Goal: Check status: Check status

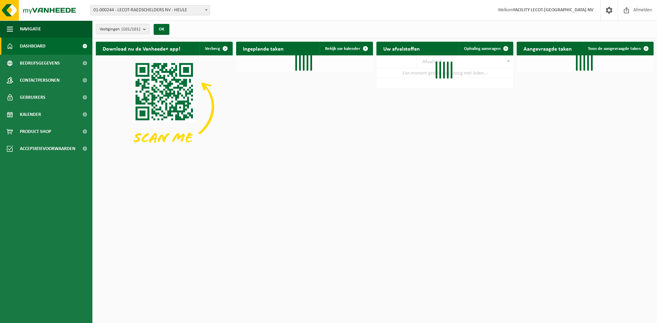
click at [134, 30] on count "(101/101)" at bounding box center [130, 29] width 19 height 4
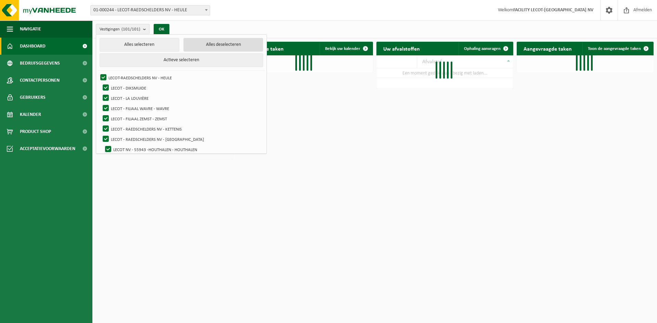
click at [208, 43] on button "Alles deselecteren" at bounding box center [223, 45] width 80 height 14
checkbox input "false"
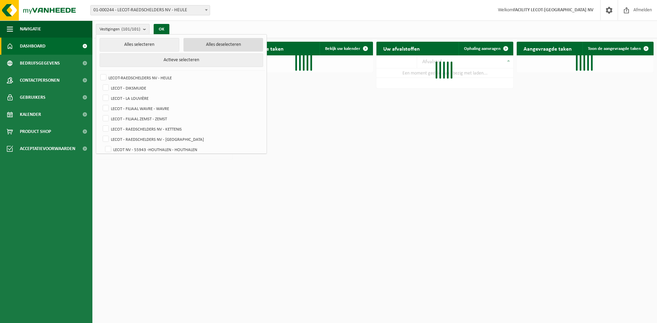
checkbox input "false"
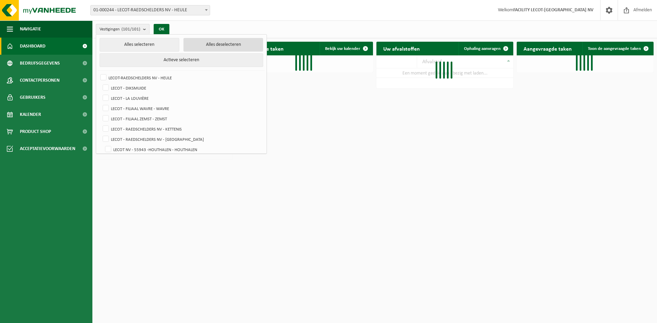
checkbox input "false"
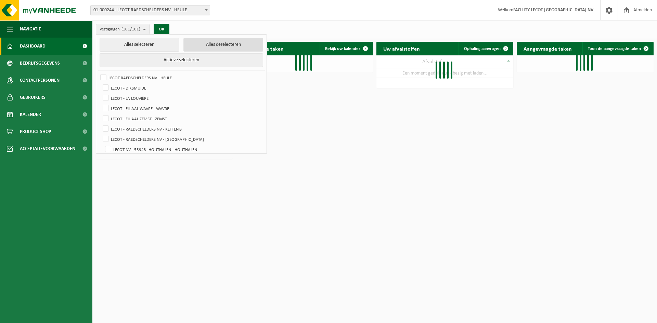
checkbox input "false"
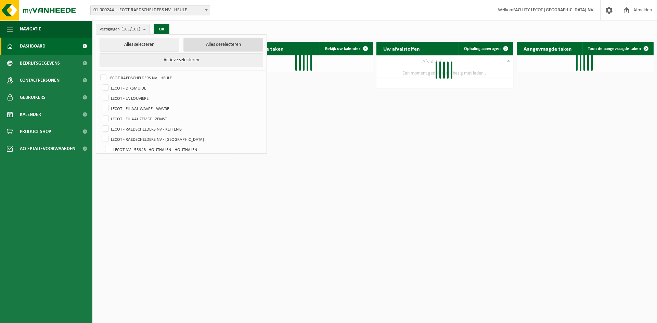
checkbox input "false"
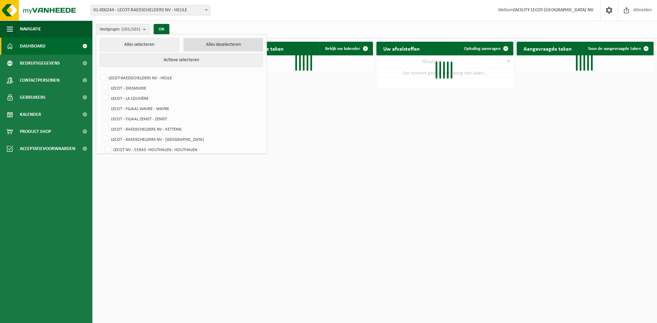
checkbox input "false"
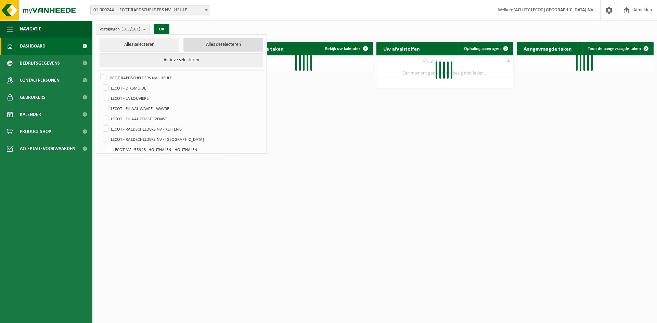
checkbox input "false"
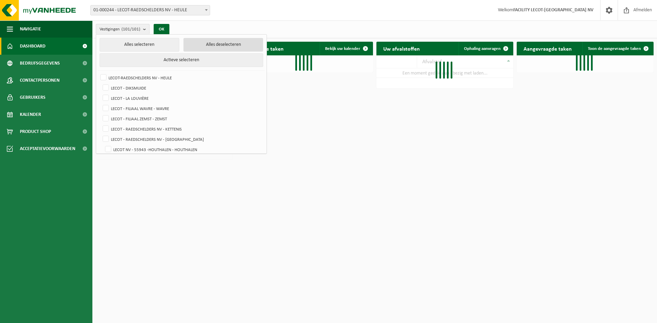
checkbox input "false"
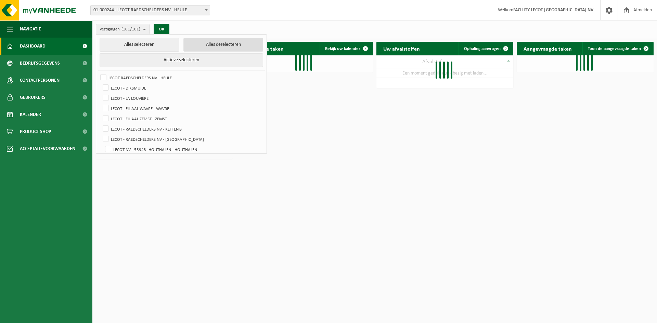
checkbox input "false"
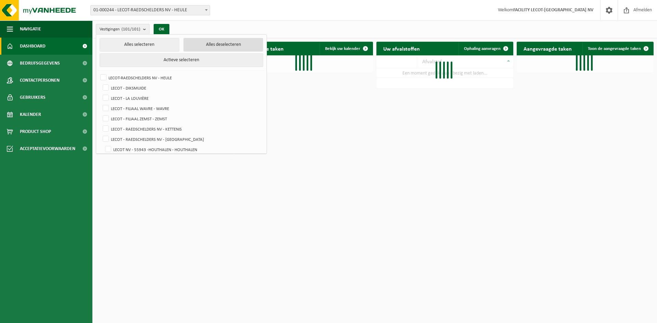
checkbox input "false"
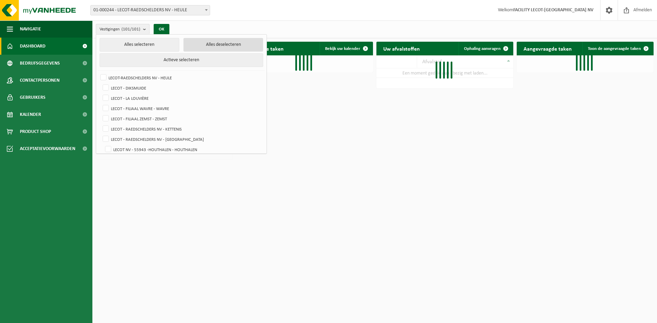
checkbox input "false"
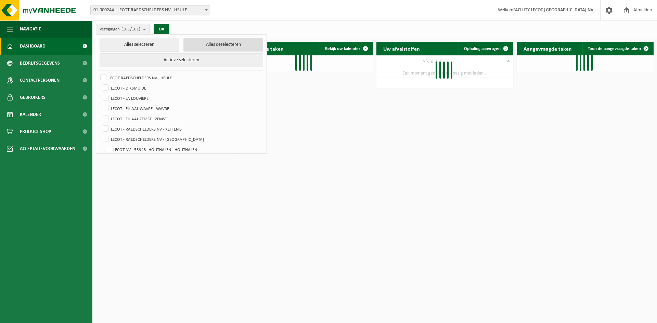
checkbox input "false"
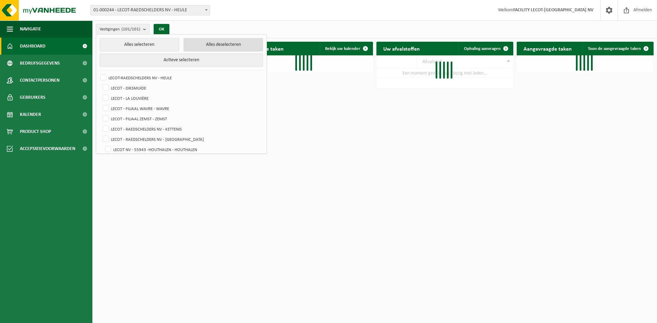
checkbox input "false"
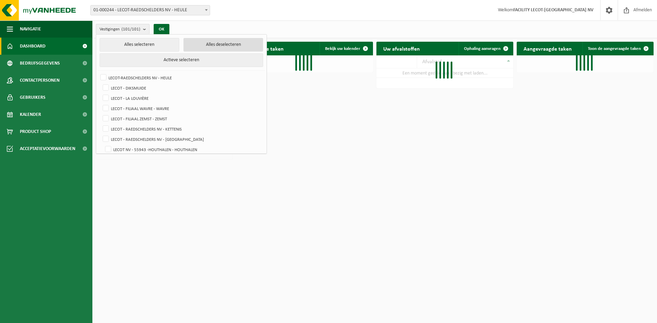
checkbox input "false"
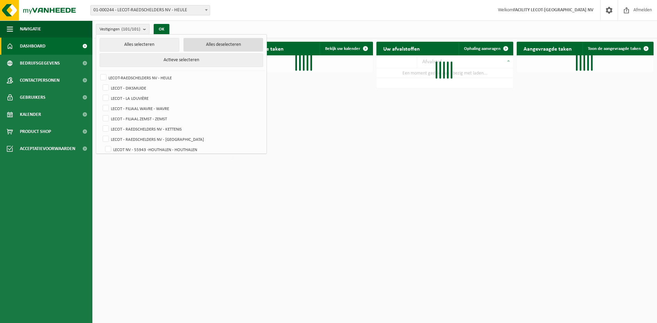
checkbox input "false"
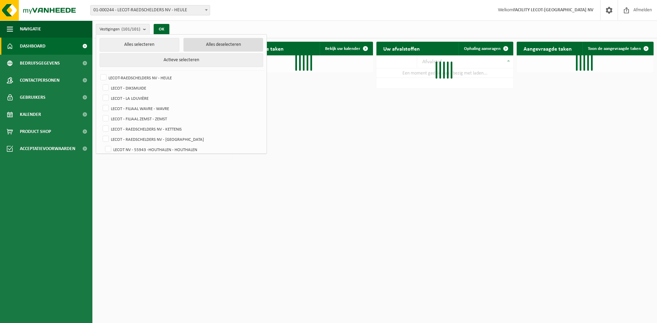
checkbox input "false"
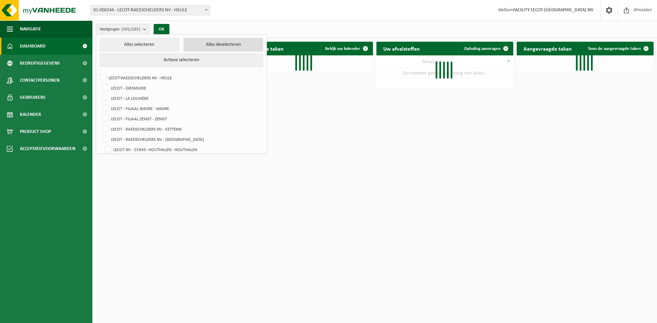
checkbox input "false"
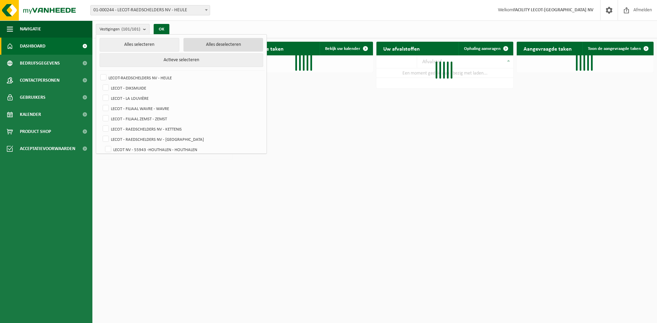
checkbox input "false"
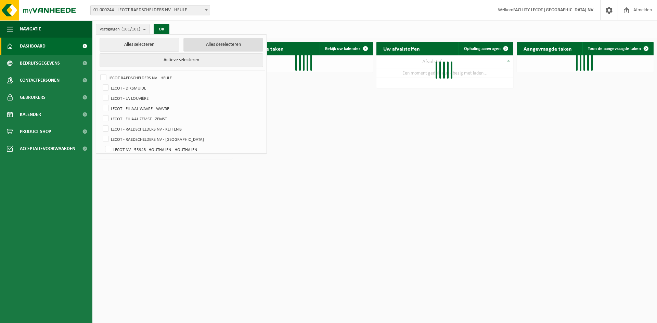
checkbox input "false"
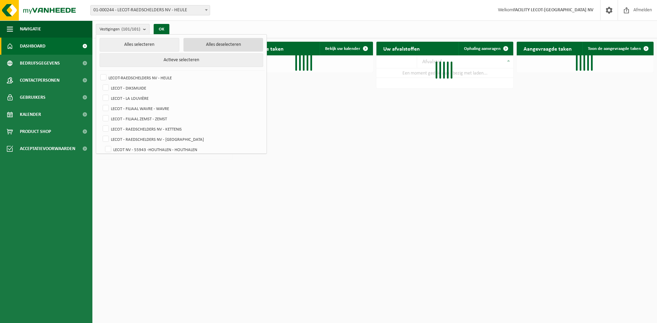
checkbox input "false"
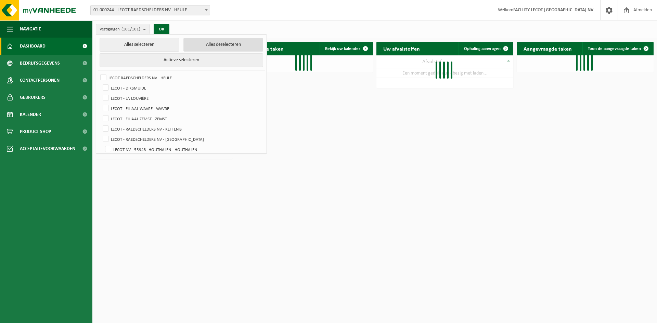
checkbox input "false"
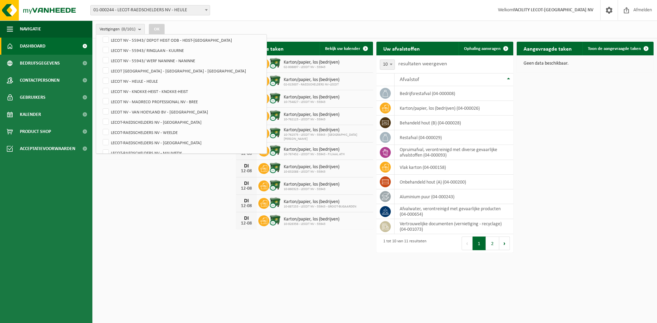
scroll to position [821, 0]
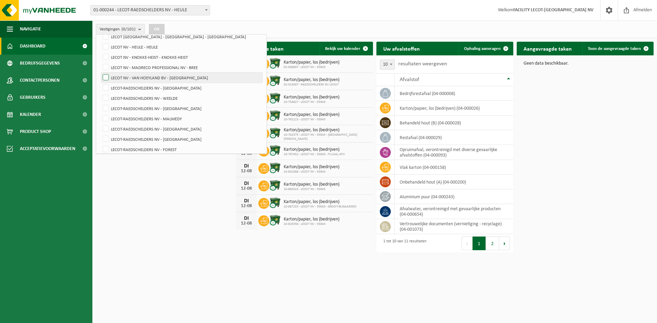
click at [179, 77] on label "LECOT NV - VAN HOEYLAND BV - [GEOGRAPHIC_DATA]" at bounding box center [181, 78] width 161 height 10
click at [100, 73] on input "LECOT NV - VAN HOEYLAND BV - [GEOGRAPHIC_DATA]" at bounding box center [100, 72] width 0 height 0
checkbox input "true"
click at [162, 25] on button "OK" at bounding box center [157, 29] width 16 height 11
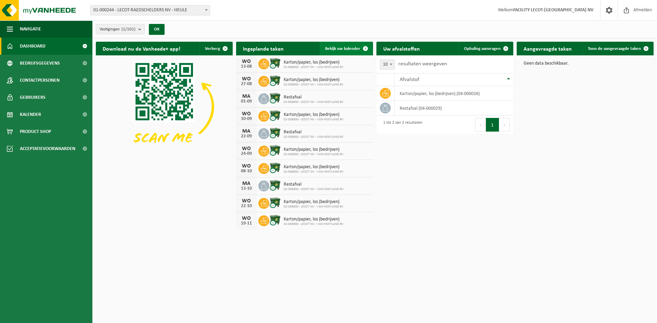
click at [346, 47] on span "Bekijk uw kalender" at bounding box center [342, 49] width 35 height 4
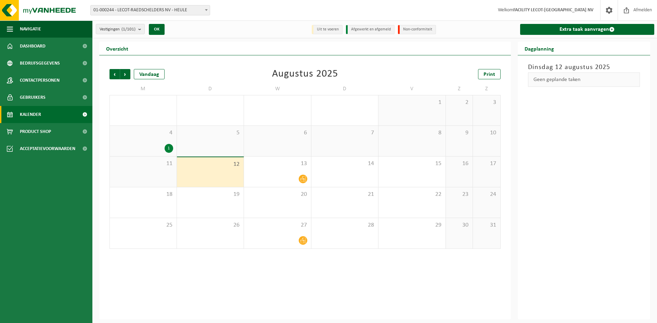
click at [170, 148] on div "1" at bounding box center [168, 148] width 9 height 9
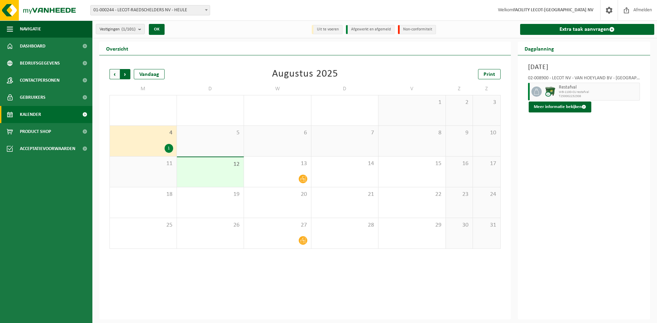
click at [118, 74] on span "Vorige" at bounding box center [114, 74] width 10 height 10
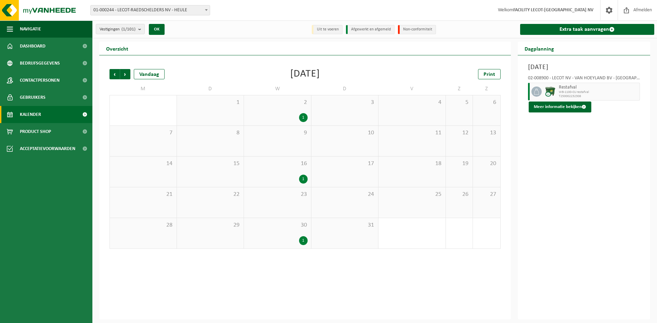
click at [118, 74] on span "Vorige" at bounding box center [114, 74] width 10 height 10
click at [125, 75] on span "Volgende" at bounding box center [125, 74] width 10 height 10
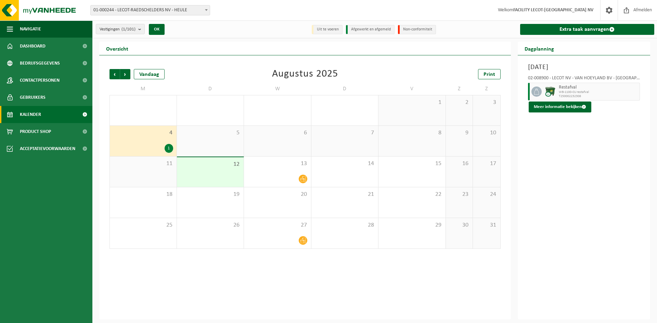
click at [155, 174] on div "11" at bounding box center [143, 172] width 67 height 30
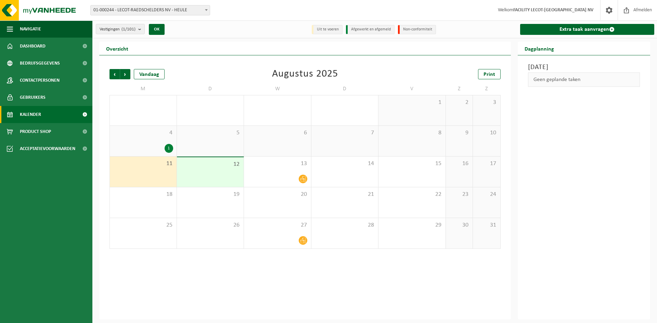
click at [171, 149] on div "1" at bounding box center [168, 148] width 9 height 9
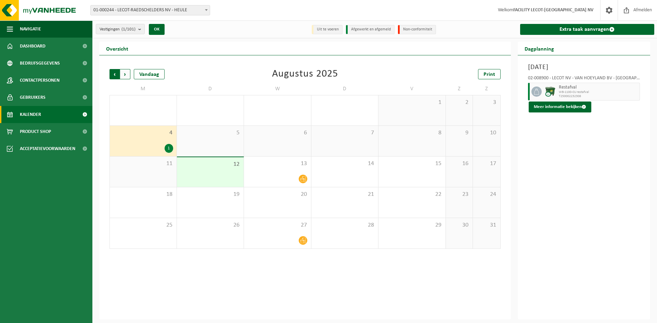
click at [127, 75] on span "Volgende" at bounding box center [125, 74] width 10 height 10
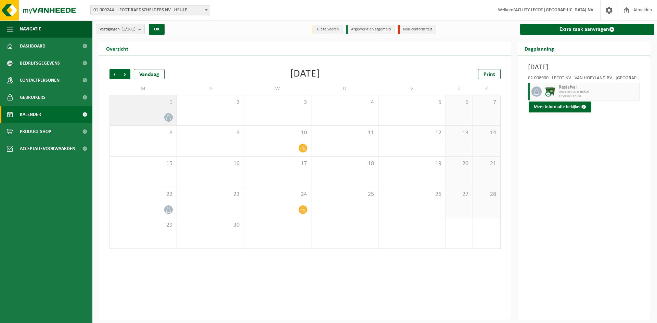
click at [169, 116] on icon at bounding box center [169, 118] width 6 height 6
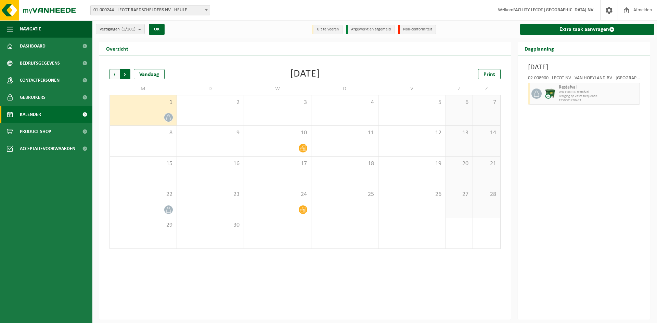
click at [117, 73] on span "Vorige" at bounding box center [114, 74] width 10 height 10
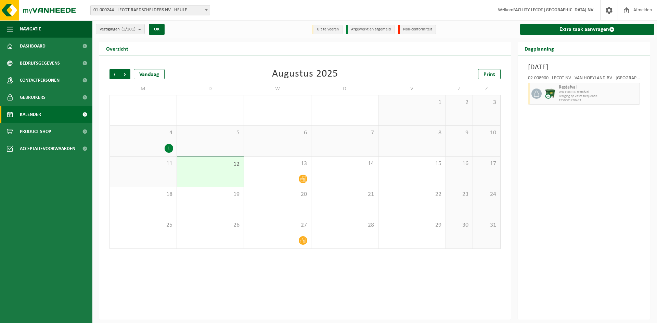
click at [177, 141] on div "5" at bounding box center [210, 141] width 67 height 30
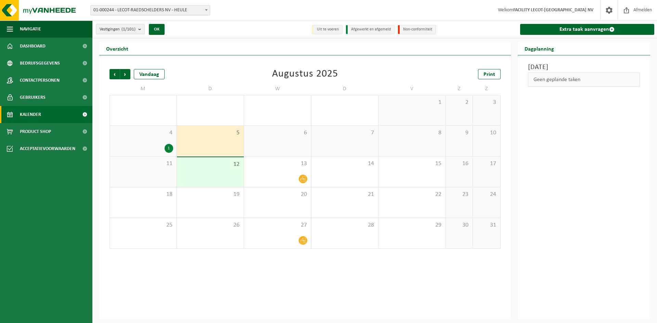
click at [158, 166] on span "11" at bounding box center [143, 164] width 60 height 8
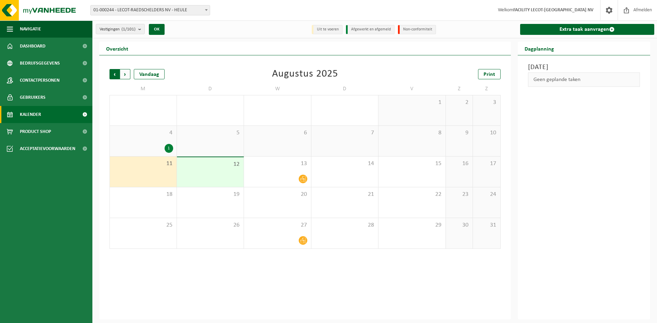
click at [127, 73] on span "Volgende" at bounding box center [125, 74] width 10 height 10
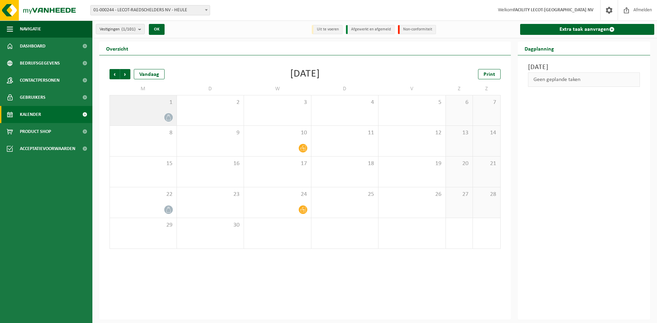
click at [137, 115] on div at bounding box center [143, 117] width 60 height 9
